Goal: Check status: Check status

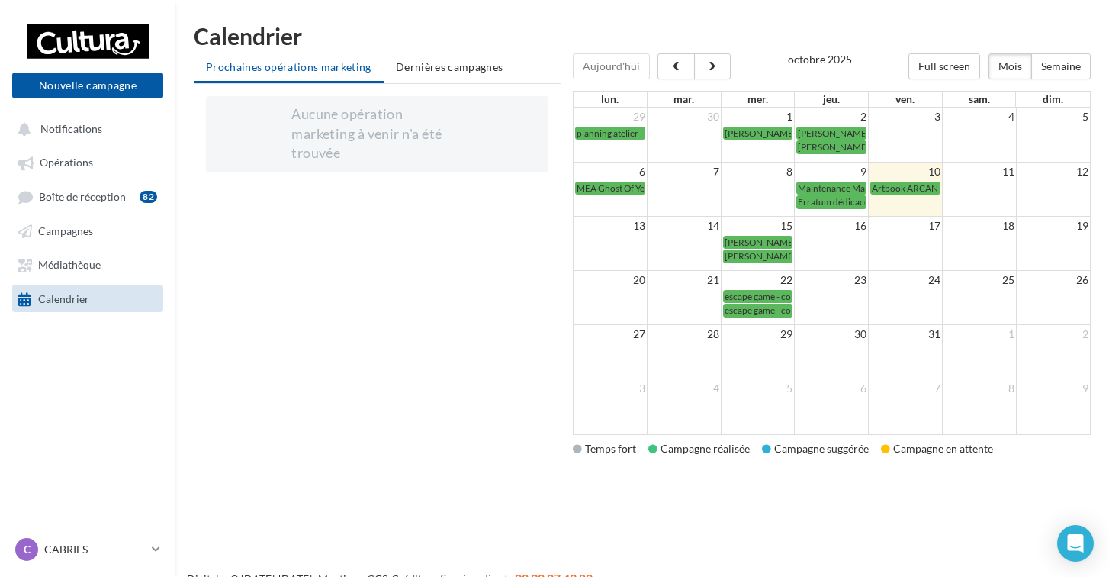
click at [827, 186] on span "Maintenance Machine CCWeb" at bounding box center [859, 187] width 122 height 11
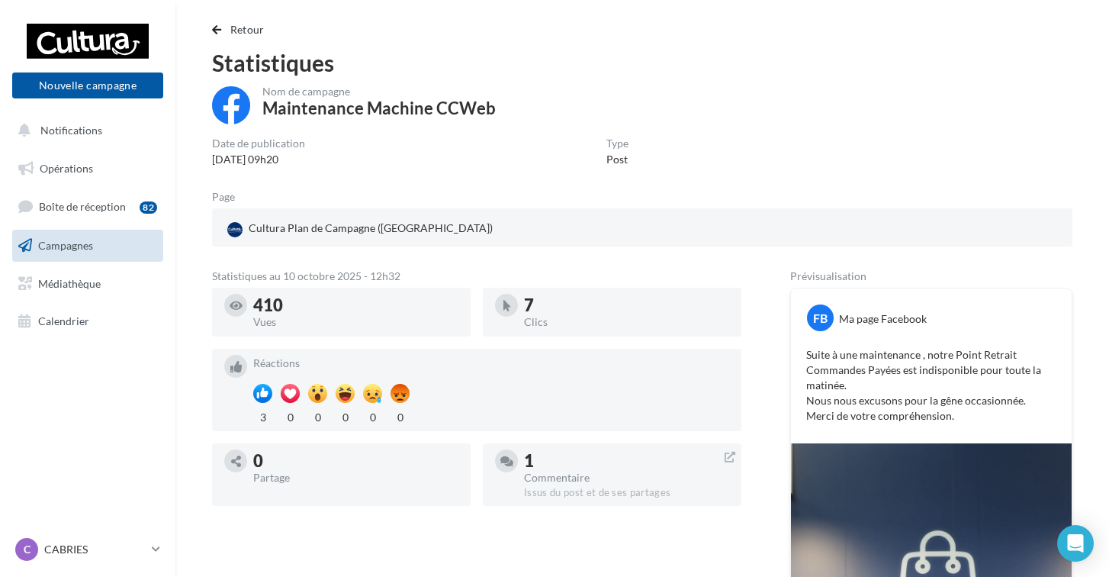
scroll to position [14, 0]
click at [238, 30] on span "Retour" at bounding box center [247, 30] width 34 height 13
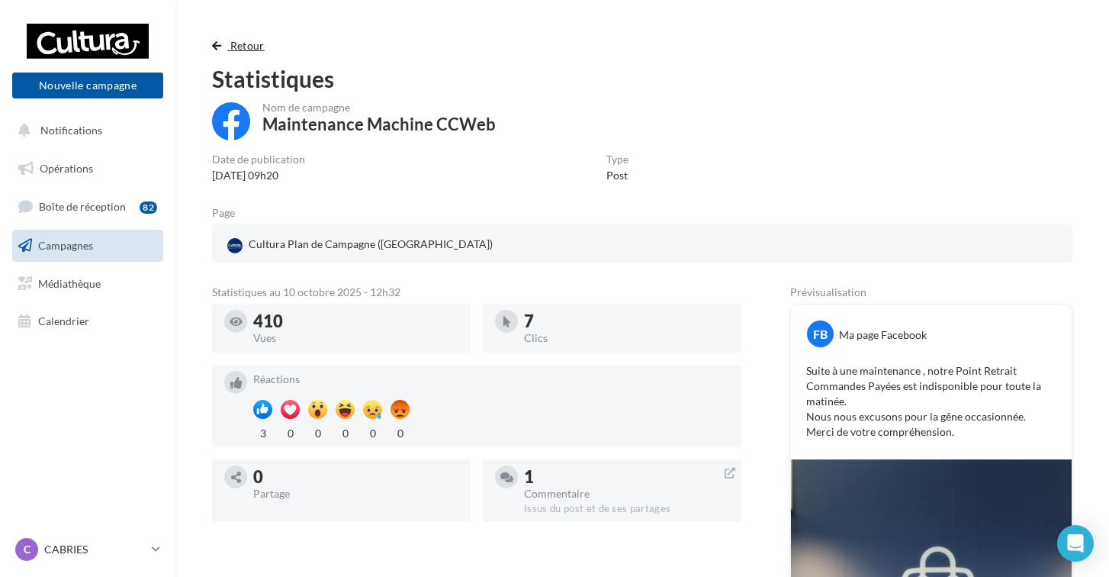
click at [237, 47] on span "Retour" at bounding box center [247, 45] width 34 height 13
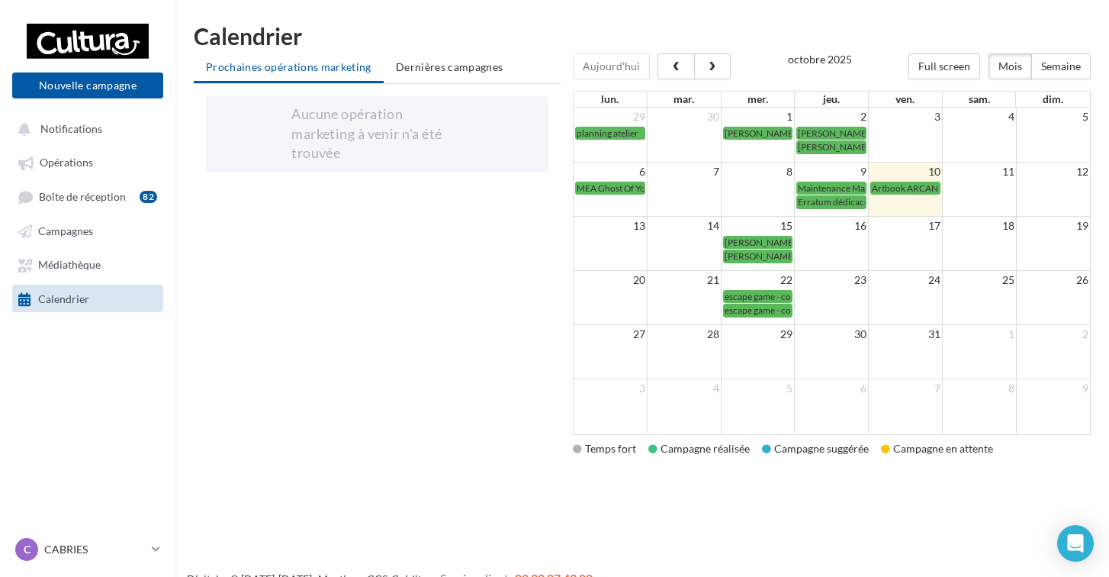
click at [850, 201] on span "Erratum dédicace [PERSON_NAME] et [PERSON_NAME]" at bounding box center [911, 201] width 227 height 11
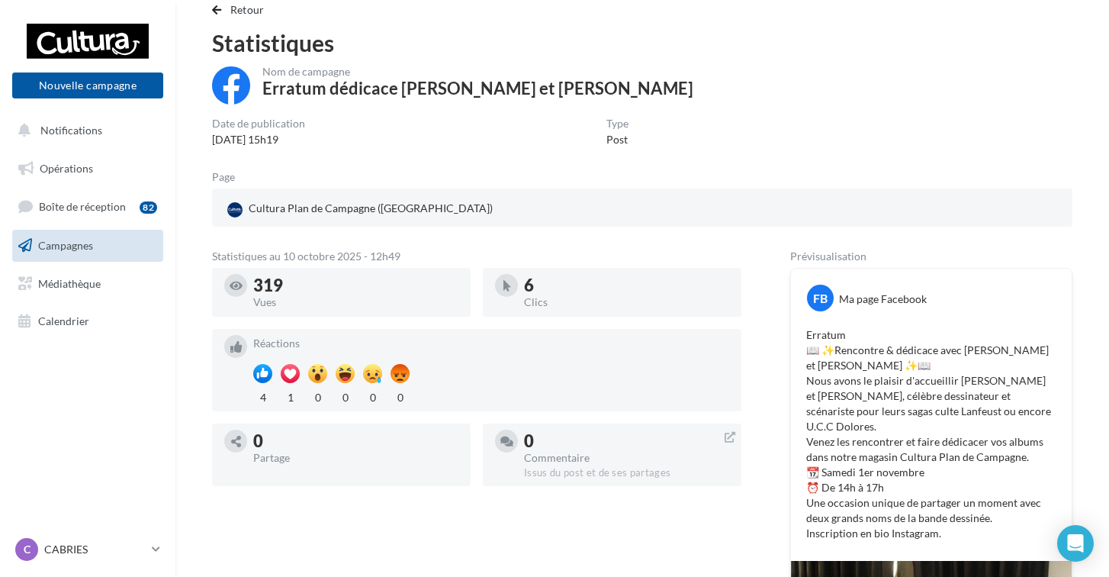
scroll to position [29, 0]
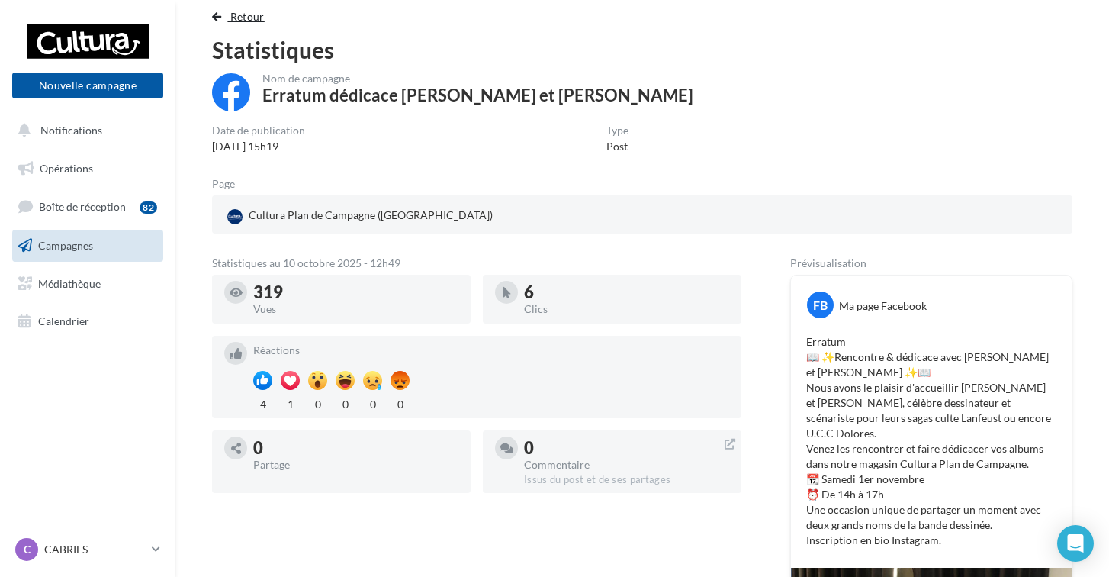
click at [249, 20] on span "Retour" at bounding box center [247, 16] width 34 height 13
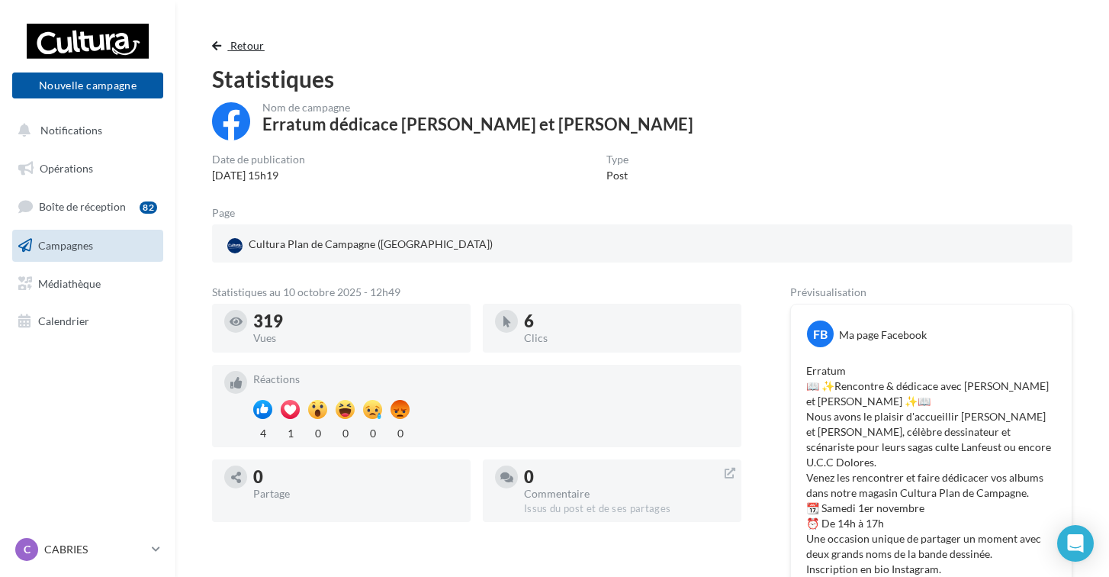
click at [240, 45] on span "Retour" at bounding box center [247, 45] width 34 height 13
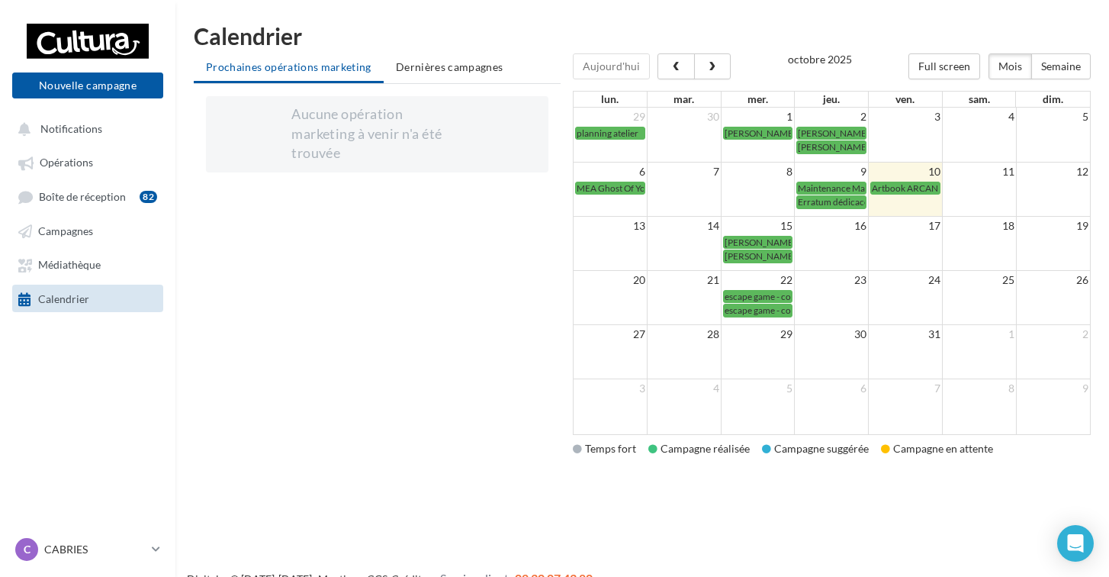
click at [894, 185] on span "Artbook ARCANE" at bounding box center [908, 187] width 72 height 11
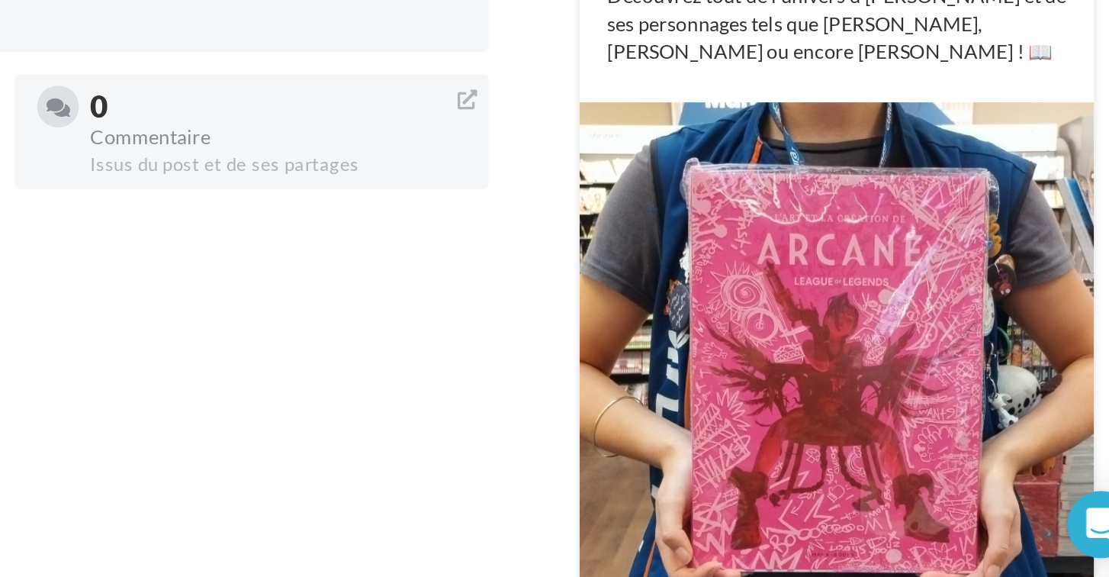
scroll to position [255, 0]
